Goal: Task Accomplishment & Management: Complete application form

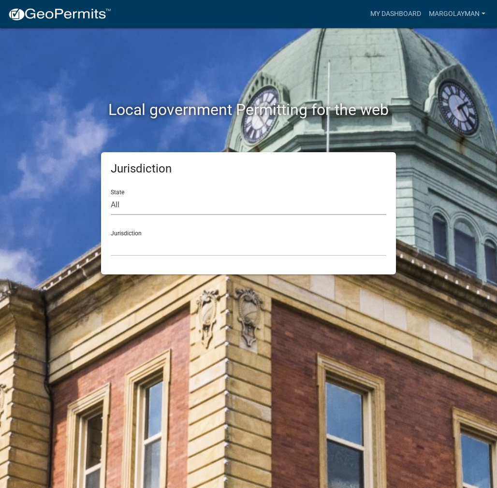
click at [222, 210] on select "All [US_STATE] [US_STATE] [US_STATE] [US_STATE] [US_STATE] [US_STATE] [US_STATE…" at bounding box center [249, 205] width 276 height 20
select select "[US_STATE]"
click at [111, 195] on select "All [US_STATE] [US_STATE] [US_STATE] [US_STATE] [US_STATE] [US_STATE] [US_STATE…" at bounding box center [249, 205] width 276 height 20
click at [165, 244] on select "City of [GEOGRAPHIC_DATA], [US_STATE] City of [GEOGRAPHIC_DATA], [US_STATE] Cit…" at bounding box center [249, 246] width 276 height 20
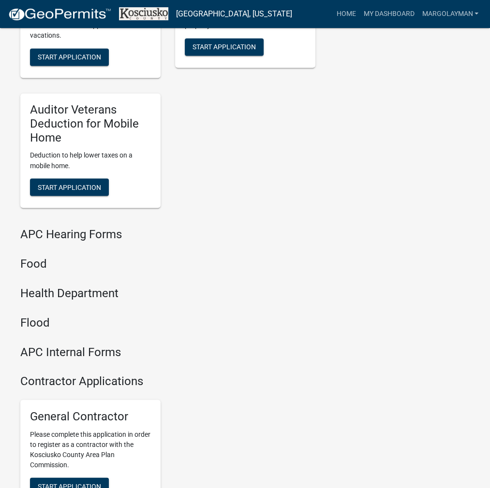
scroll to position [1160, 0]
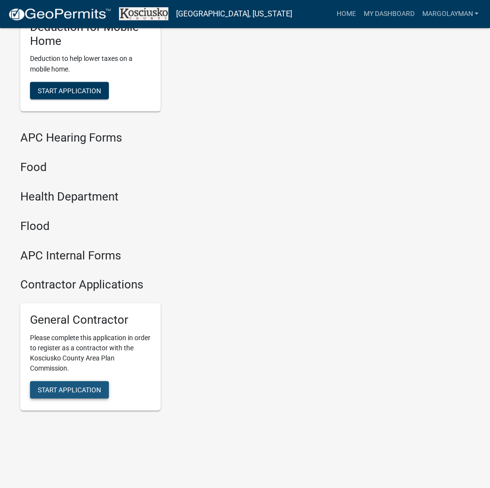
click at [63, 394] on span "Start Application" at bounding box center [69, 390] width 63 height 8
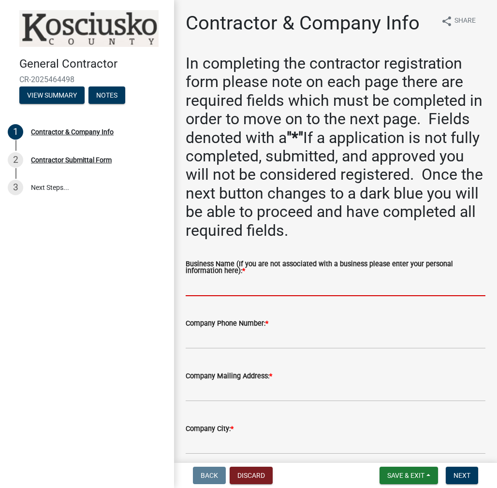
click at [232, 288] on input "Business Name (If you are not associated with a business please enter your pers…" at bounding box center [336, 287] width 300 height 20
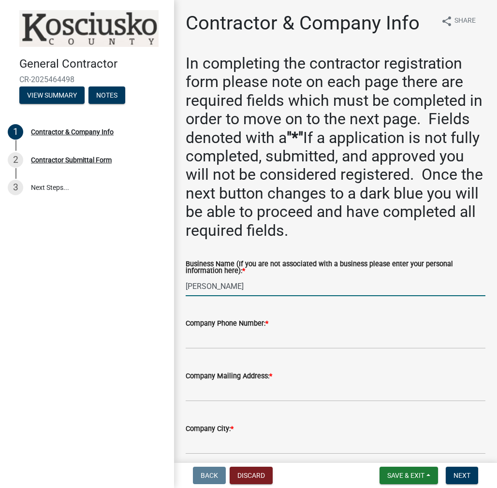
type input "[PERSON_NAME]"
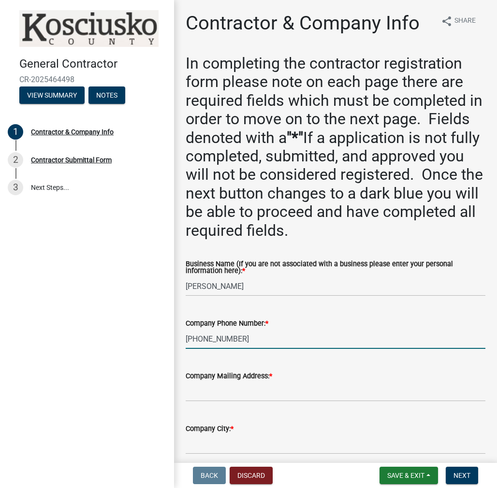
type input "[PHONE_NUMBER]"
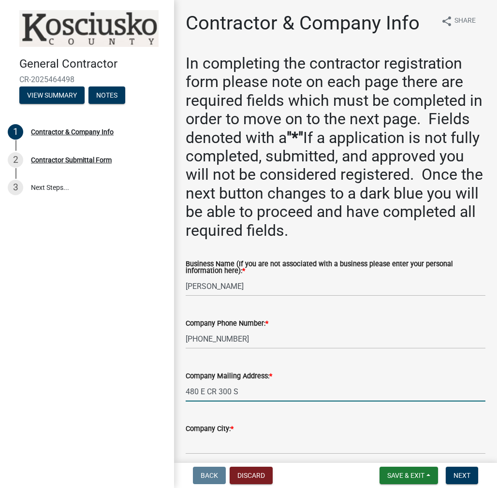
type input "480 E CR 300 S"
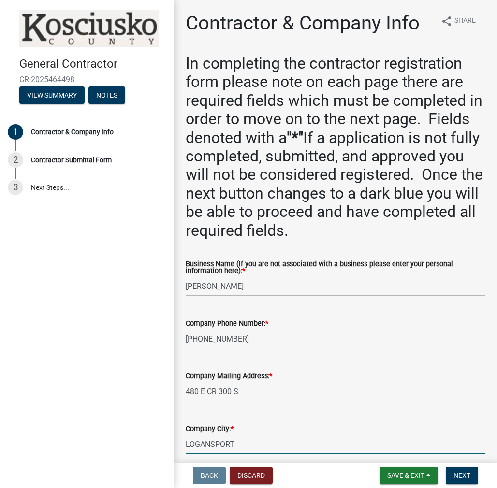
type input "LOGANSPORT"
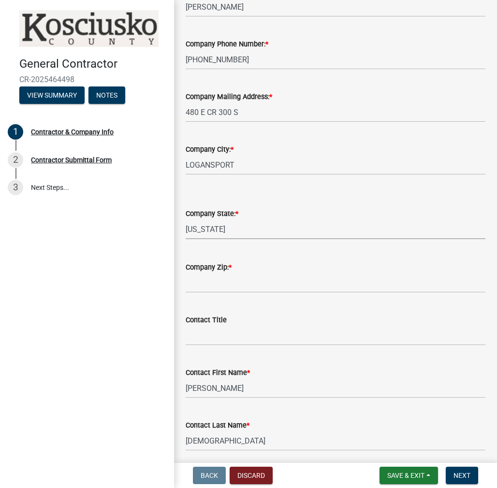
select select "IN"
type input "46947"
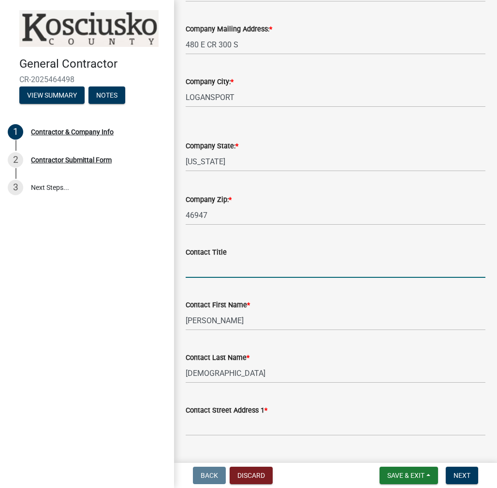
scroll to position [425, 0]
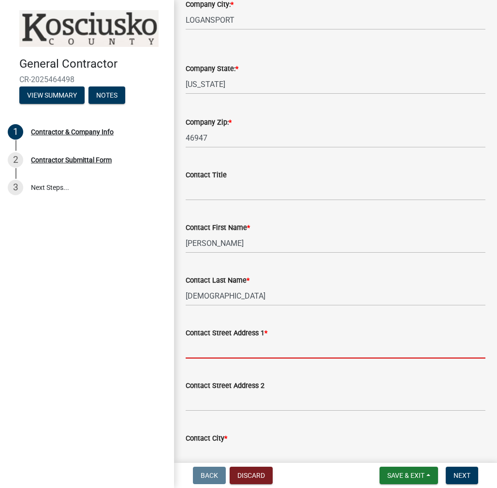
click at [236, 353] on input "Contact Street Address 1 *" at bounding box center [336, 349] width 300 height 20
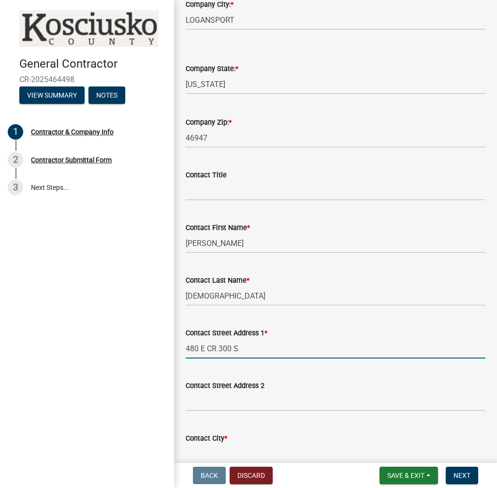
type input "480 E CR 300 S"
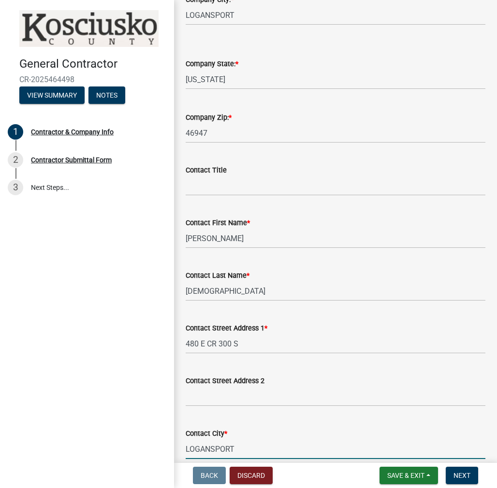
type input "LOGANSPORT"
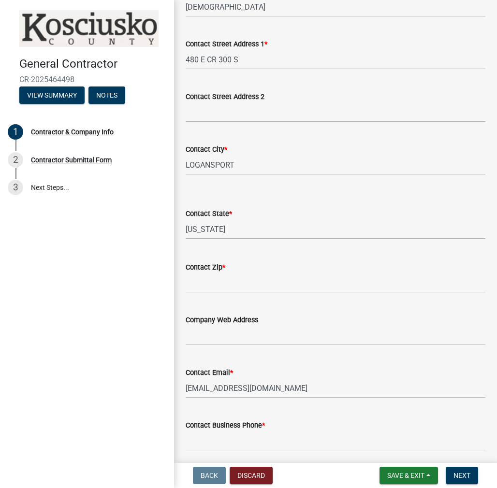
select select "IN"
type input "46947"
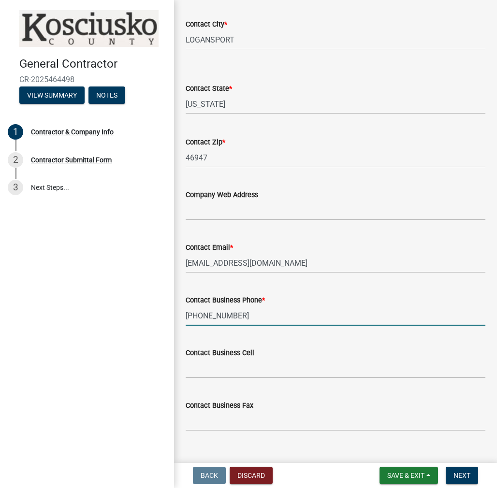
scroll to position [856, 0]
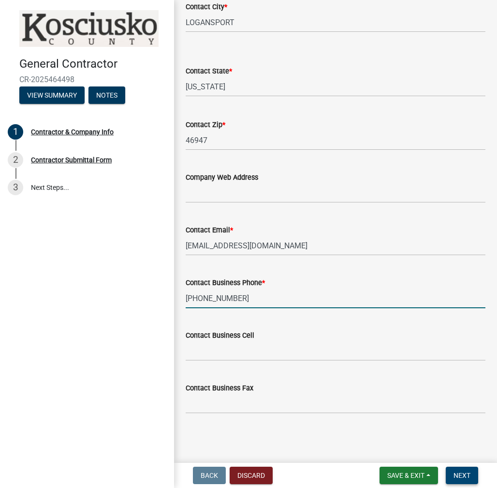
type input "[PHONE_NUMBER]"
click at [453, 470] on button "Next" at bounding box center [462, 475] width 32 height 17
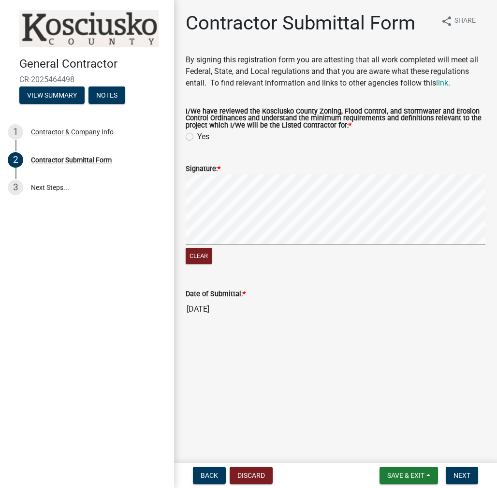
click at [197, 134] on label "Yes" at bounding box center [203, 137] width 12 height 12
click at [197, 134] on input "Yes" at bounding box center [200, 134] width 6 height 6
radio input "true"
click at [460, 472] on span "Next" at bounding box center [462, 476] width 17 height 8
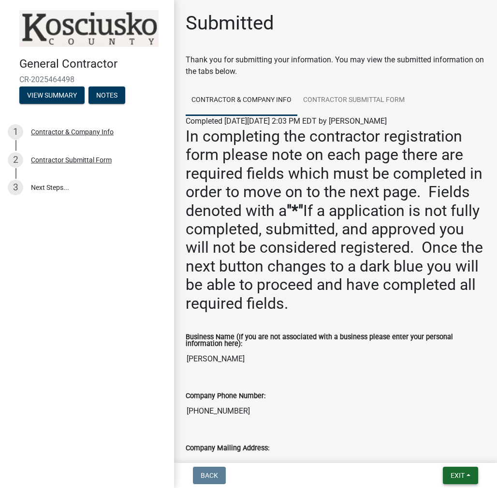
click at [456, 477] on span "Exit" at bounding box center [458, 476] width 14 height 8
click at [440, 455] on button "Save & Exit" at bounding box center [439, 450] width 77 height 23
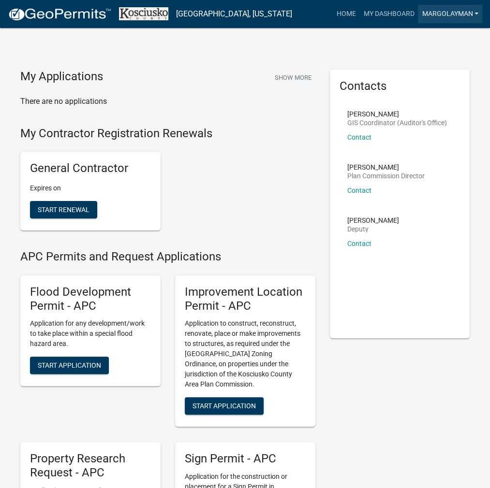
click at [431, 15] on link "MARGOLAYMAN" at bounding box center [450, 14] width 64 height 18
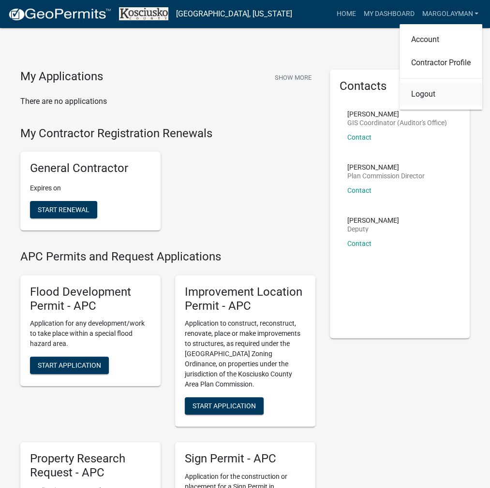
click at [422, 94] on link "Logout" at bounding box center [440, 94] width 83 height 23
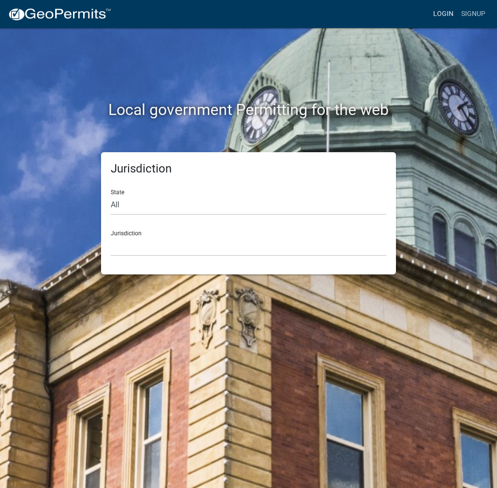
click at [442, 15] on link "Login" at bounding box center [443, 14] width 28 height 18
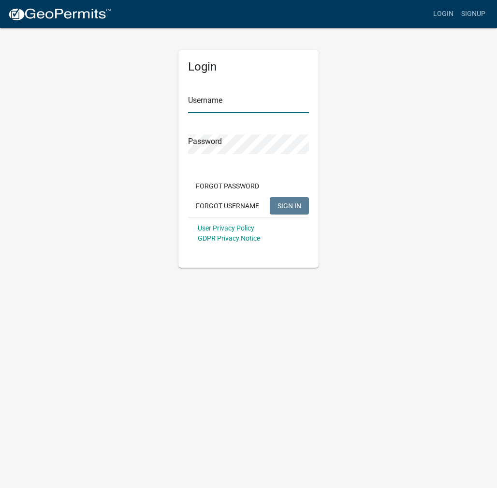
click at [258, 102] on input "Username" at bounding box center [248, 103] width 121 height 20
type input "kosplanning"
click at [270, 197] on button "SIGN IN" at bounding box center [289, 205] width 39 height 17
